Goal: Information Seeking & Learning: Find specific fact

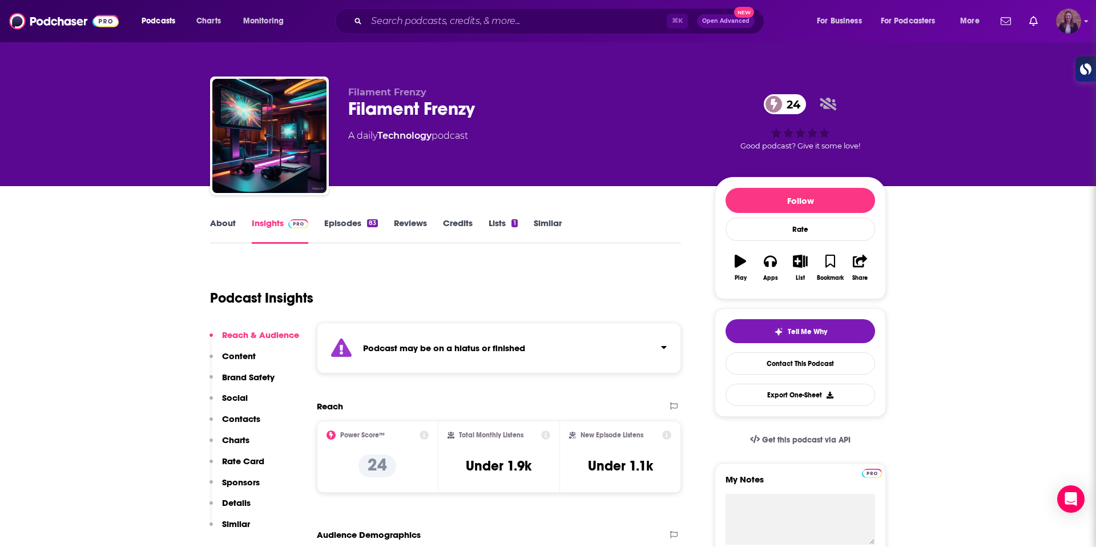
click at [1061, 33] on div "Logged in as k_burns" at bounding box center [1068, 21] width 25 height 25
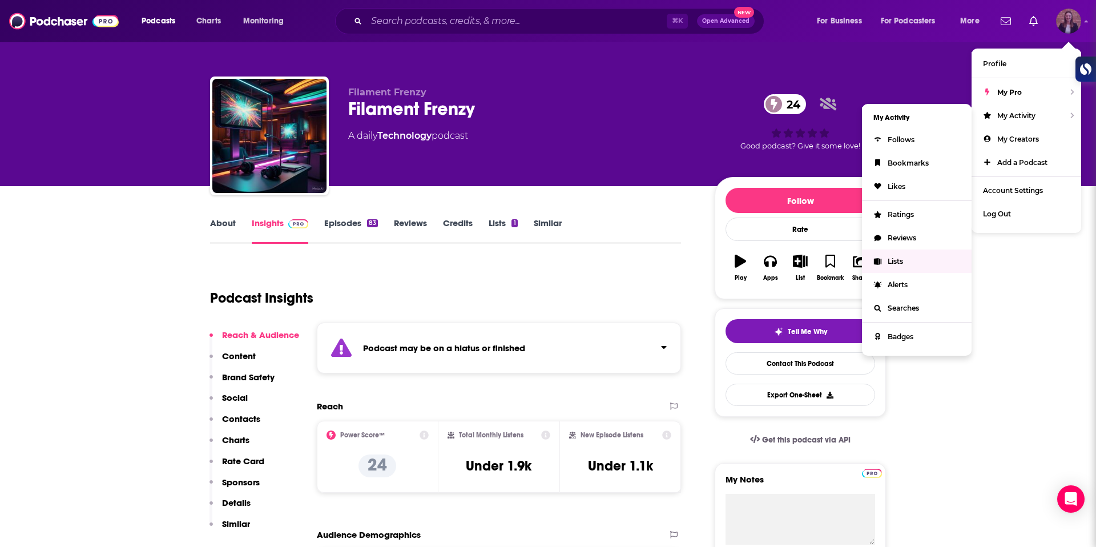
click at [883, 264] on link "Lists" at bounding box center [917, 260] width 110 height 23
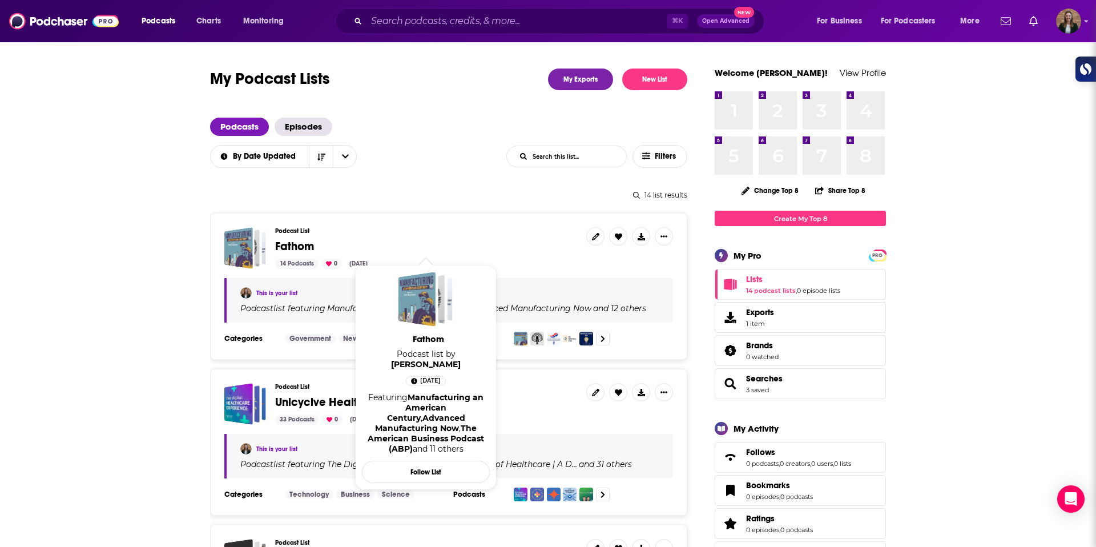
click at [292, 243] on span "Fathom" at bounding box center [294, 246] width 39 height 14
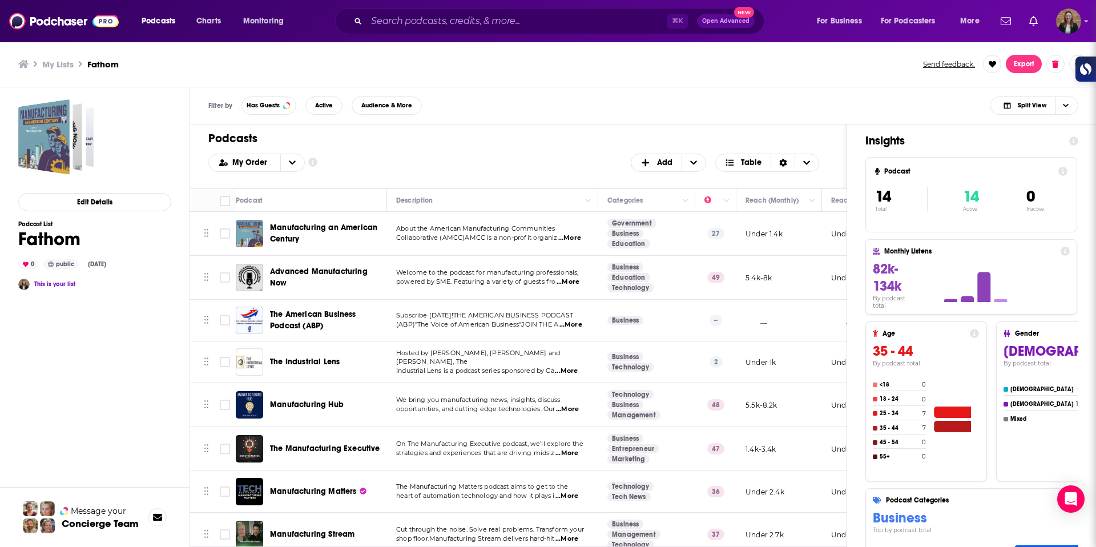
click at [289, 224] on span "Manufacturing an American Century" at bounding box center [323, 233] width 107 height 21
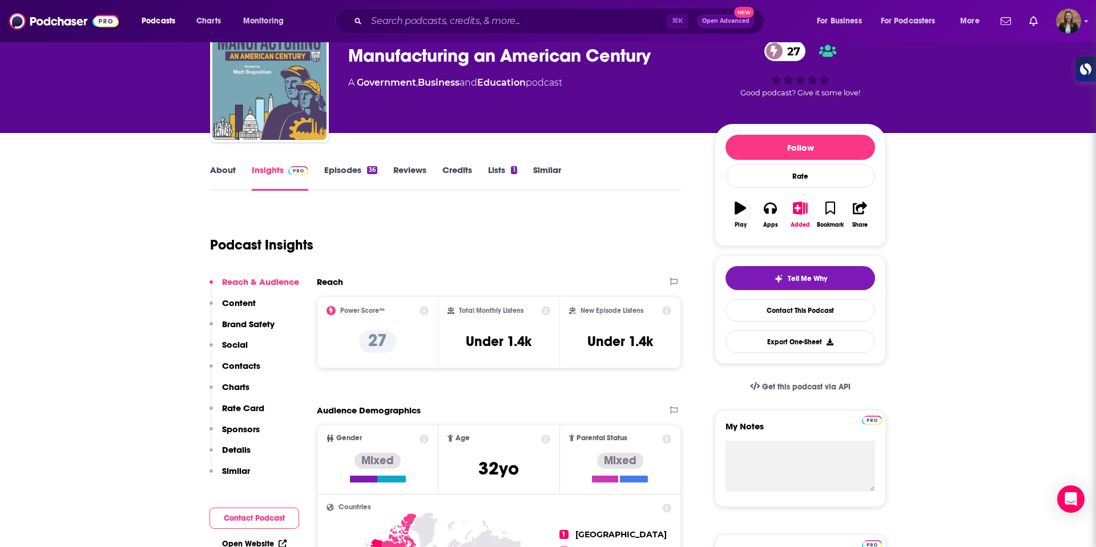
scroll to position [55, 0]
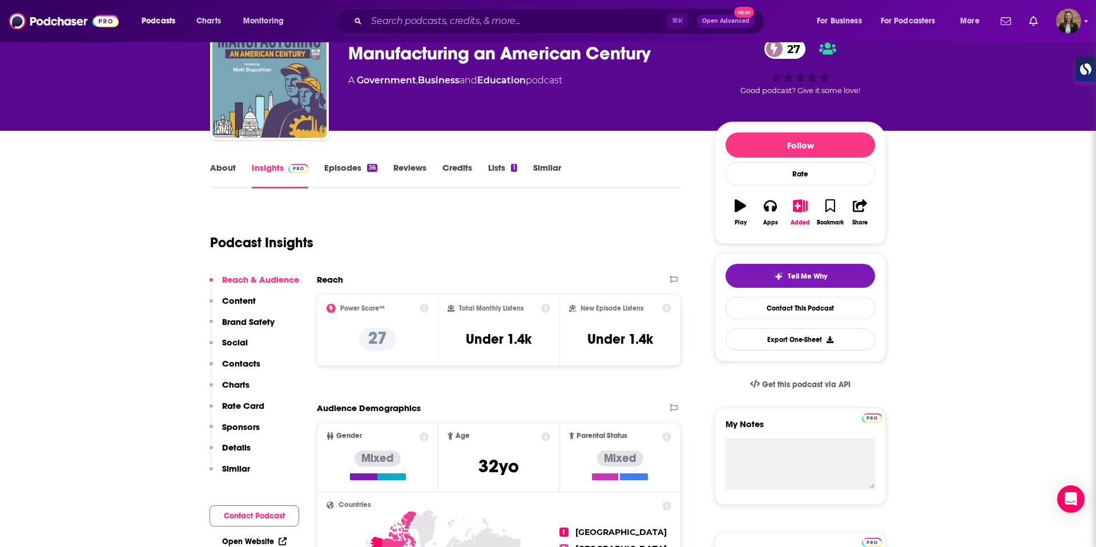
click at [343, 166] on link "Episodes 36" at bounding box center [350, 175] width 53 height 26
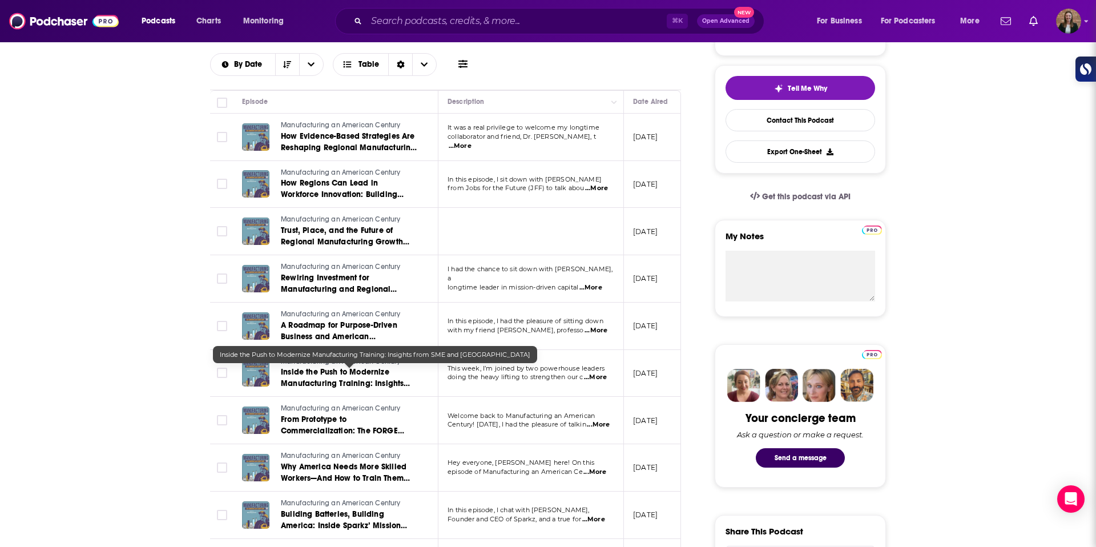
scroll to position [242, 0]
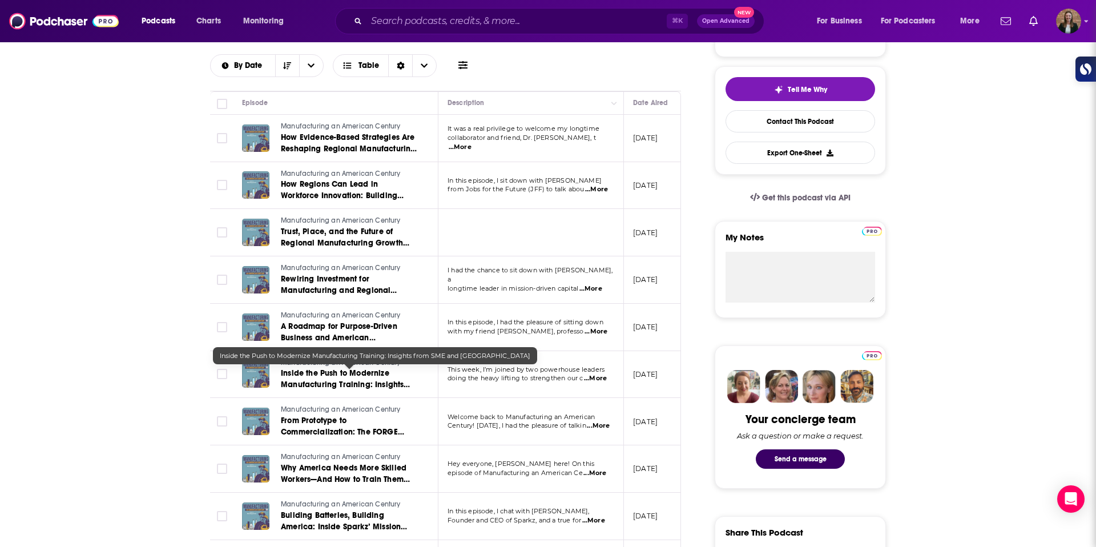
click at [358, 384] on span "Inside the Push to Modernize Manufacturing Training: Insights from SME and [GEO…" at bounding box center [348, 384] width 134 height 33
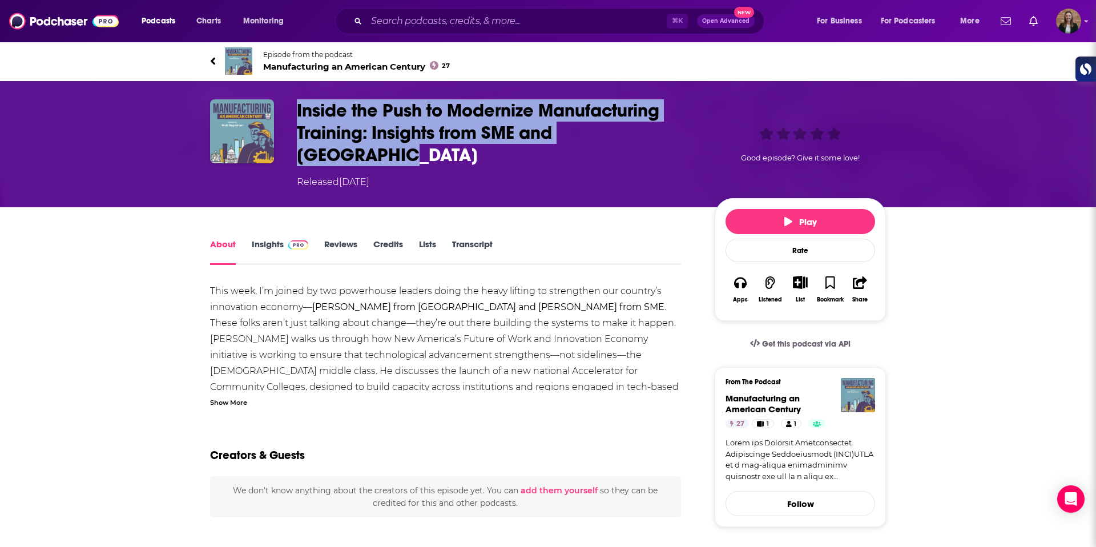
drag, startPoint x: 298, startPoint y: 103, endPoint x: 669, endPoint y: 128, distance: 371.8
click at [669, 128] on h1 "Inside the Push to Modernize Manufacturing Training: Insights from SME and [GEO…" at bounding box center [497, 132] width 400 height 67
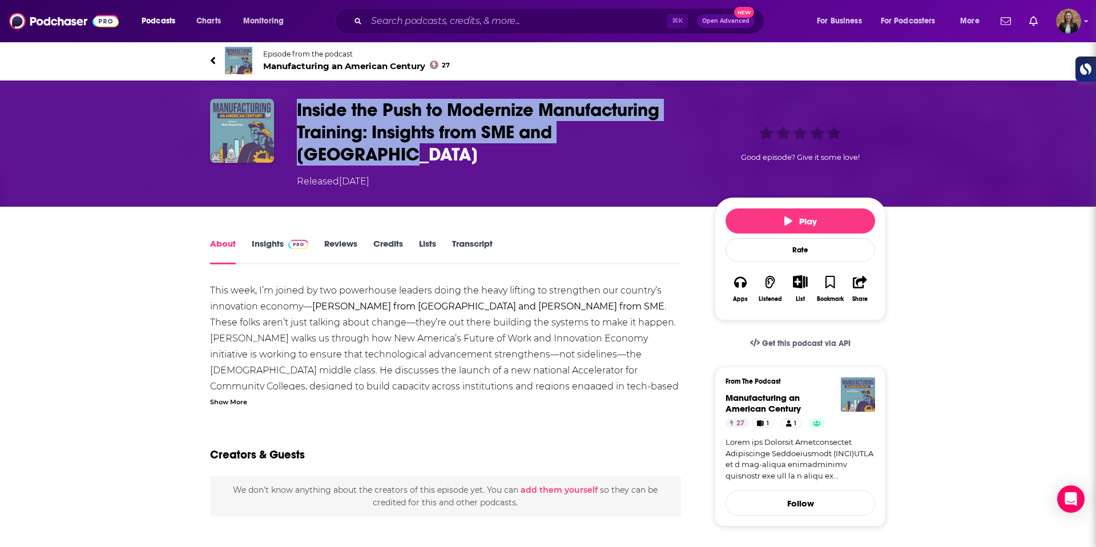
copy h1 "Inside the Push to Modernize Manufacturing Training: Insights from SME and [GEO…"
